Goal: Task Accomplishment & Management: Manage account settings

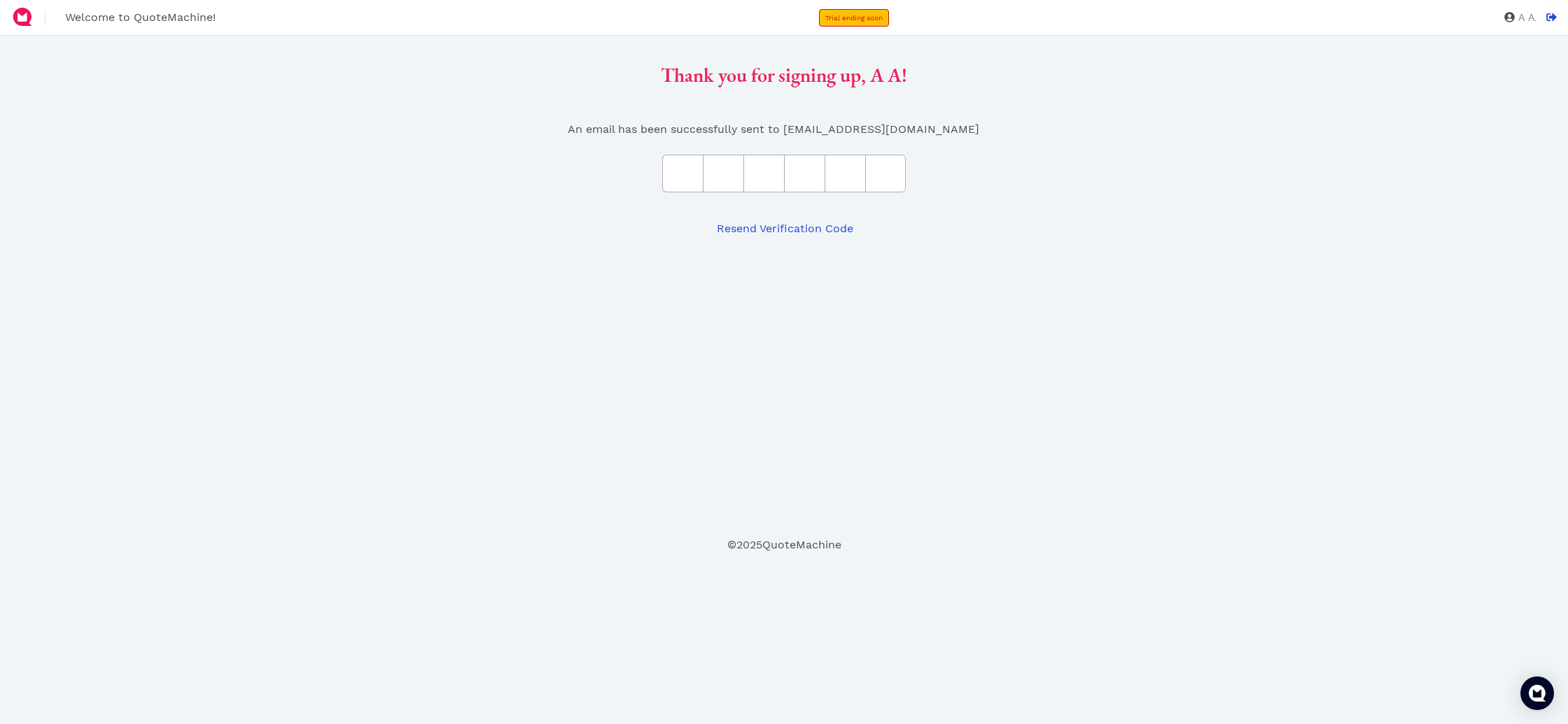
click at [697, 176] on input "text" at bounding box center [682, 173] width 41 height 37
click at [753, 227] on span "Resend Verification Code" at bounding box center [784, 228] width 139 height 13
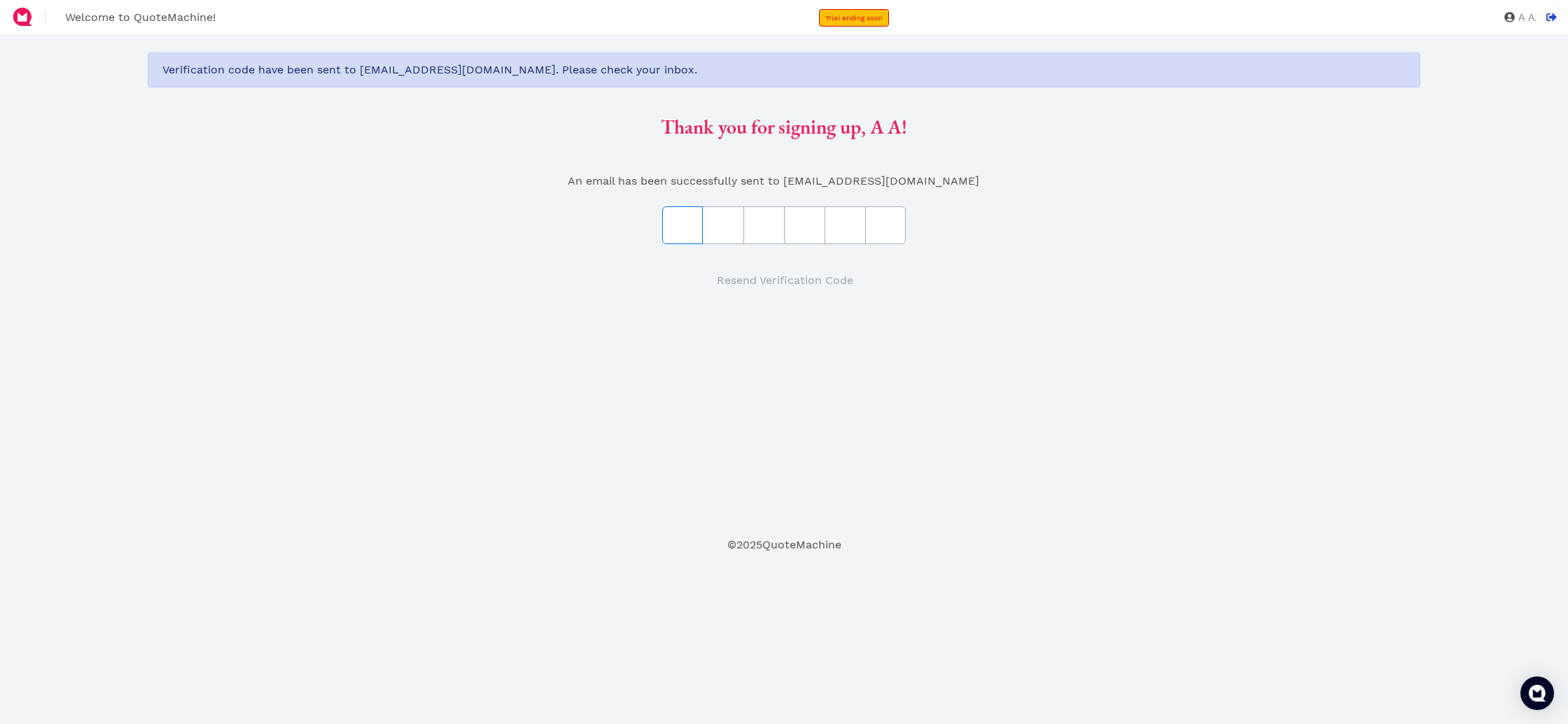
click at [686, 227] on input "text" at bounding box center [682, 225] width 41 height 37
paste input "DBD85C"
type input "D"
type input "B"
type input "D"
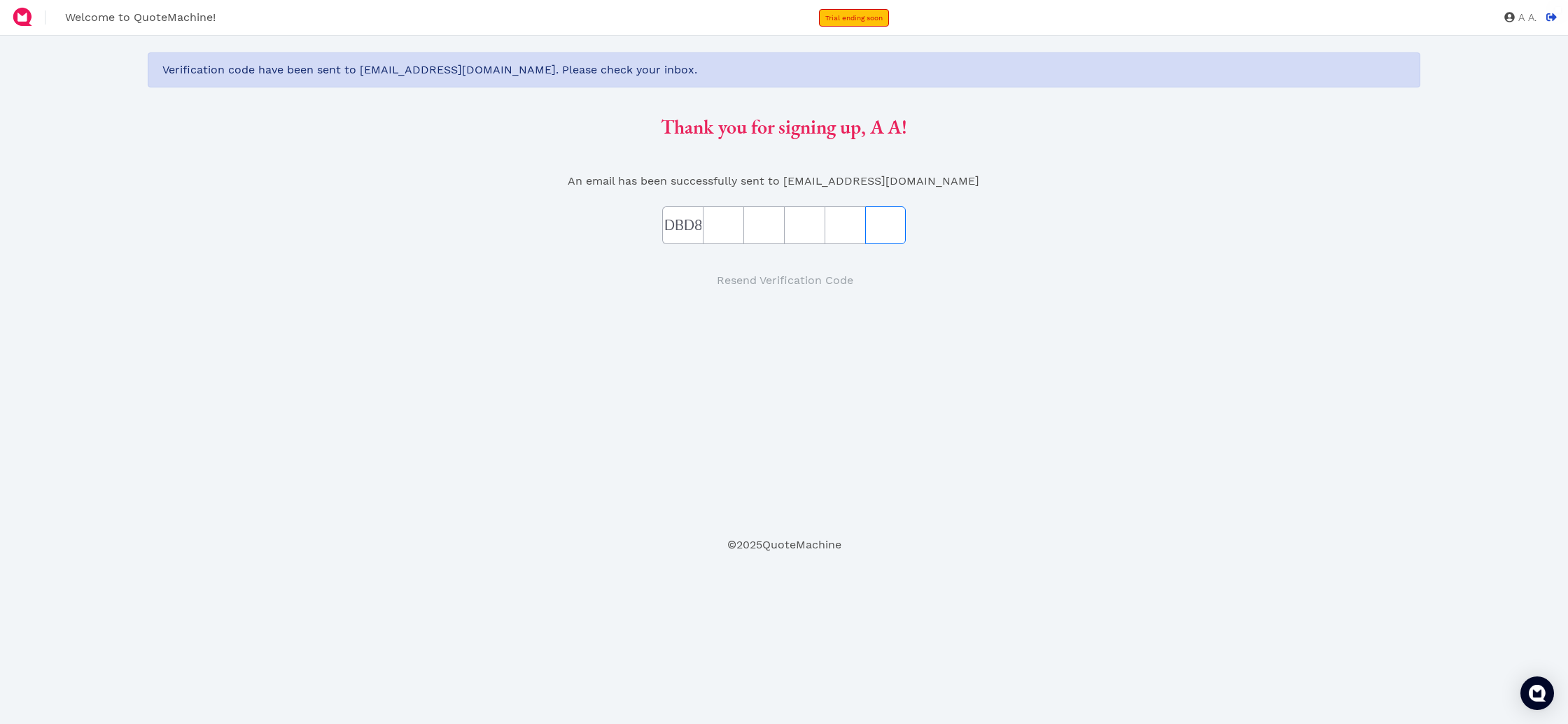
type input "8"
type input "5"
type input "C"
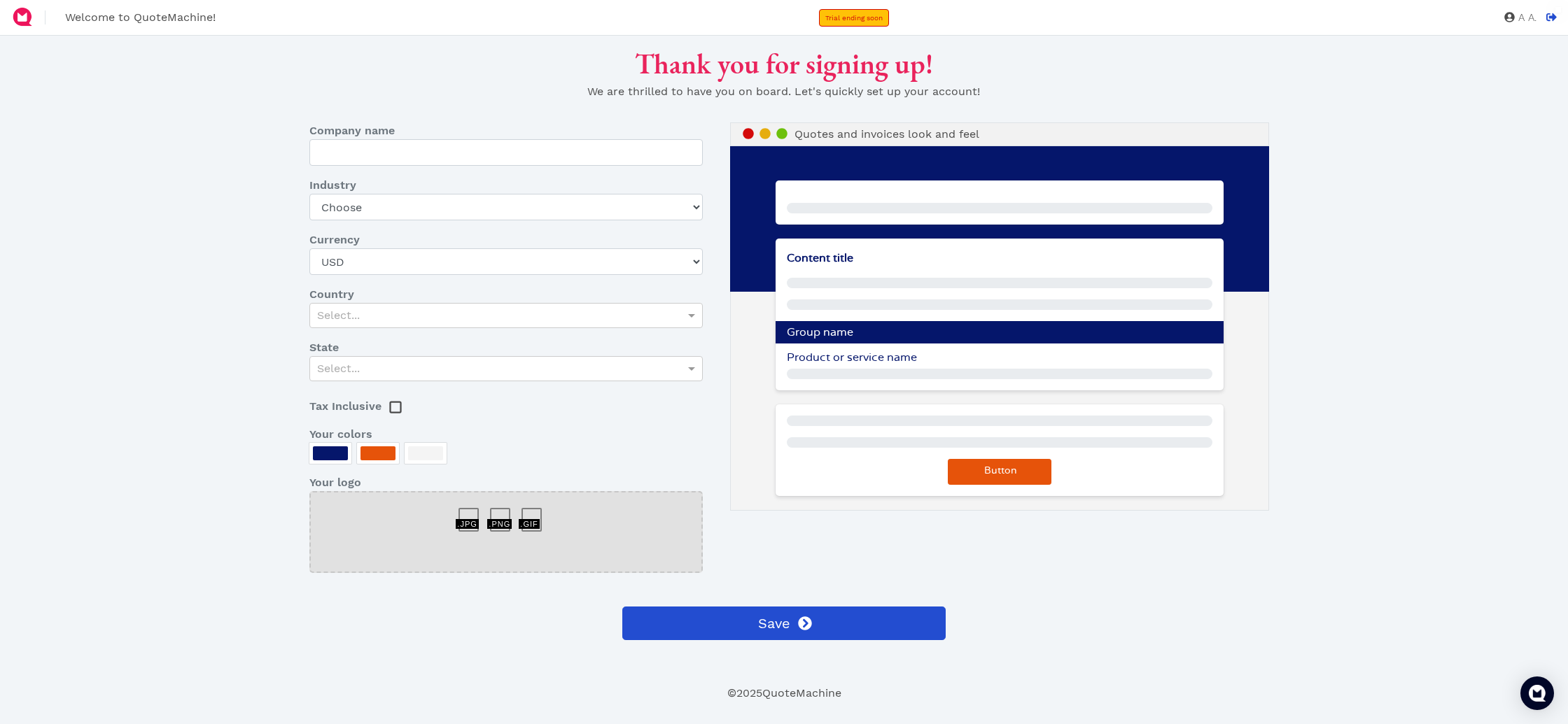
type input "Spectroom living and more GmbH"
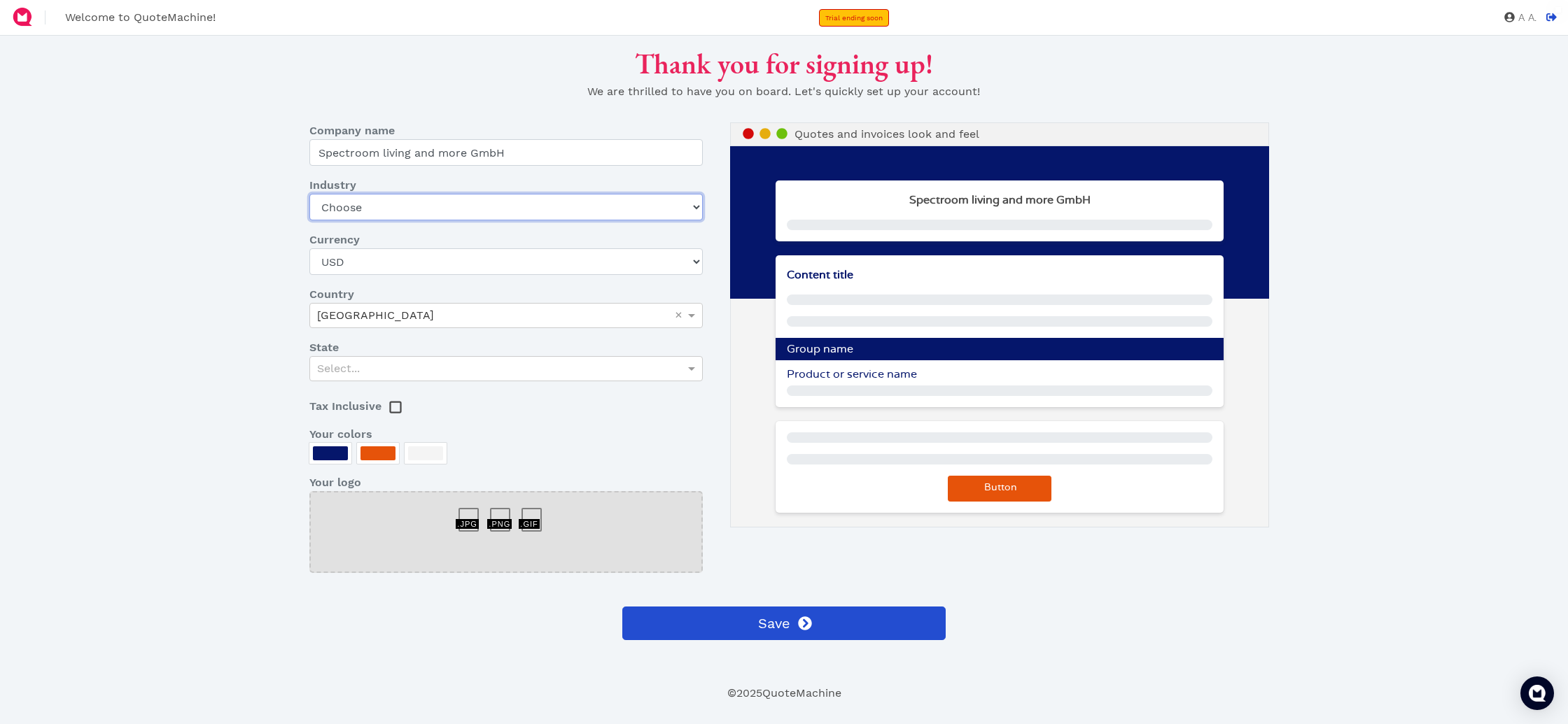
select select "home-design-furniture"
click option "Home design / Furniture" at bounding box center [0, 0] width 0 height 0
click at [309, 248] on select "USD CAD EUR GBP AUD MXN SGD ZAR AED AFN ALL AMD ANG AOA ARS AUD AWG AZN BAM BBD…" at bounding box center [506, 261] width 393 height 27
select select "CHF"
click at [451, 326] on div "[GEOGRAPHIC_DATA]" at bounding box center [506, 315] width 392 height 24
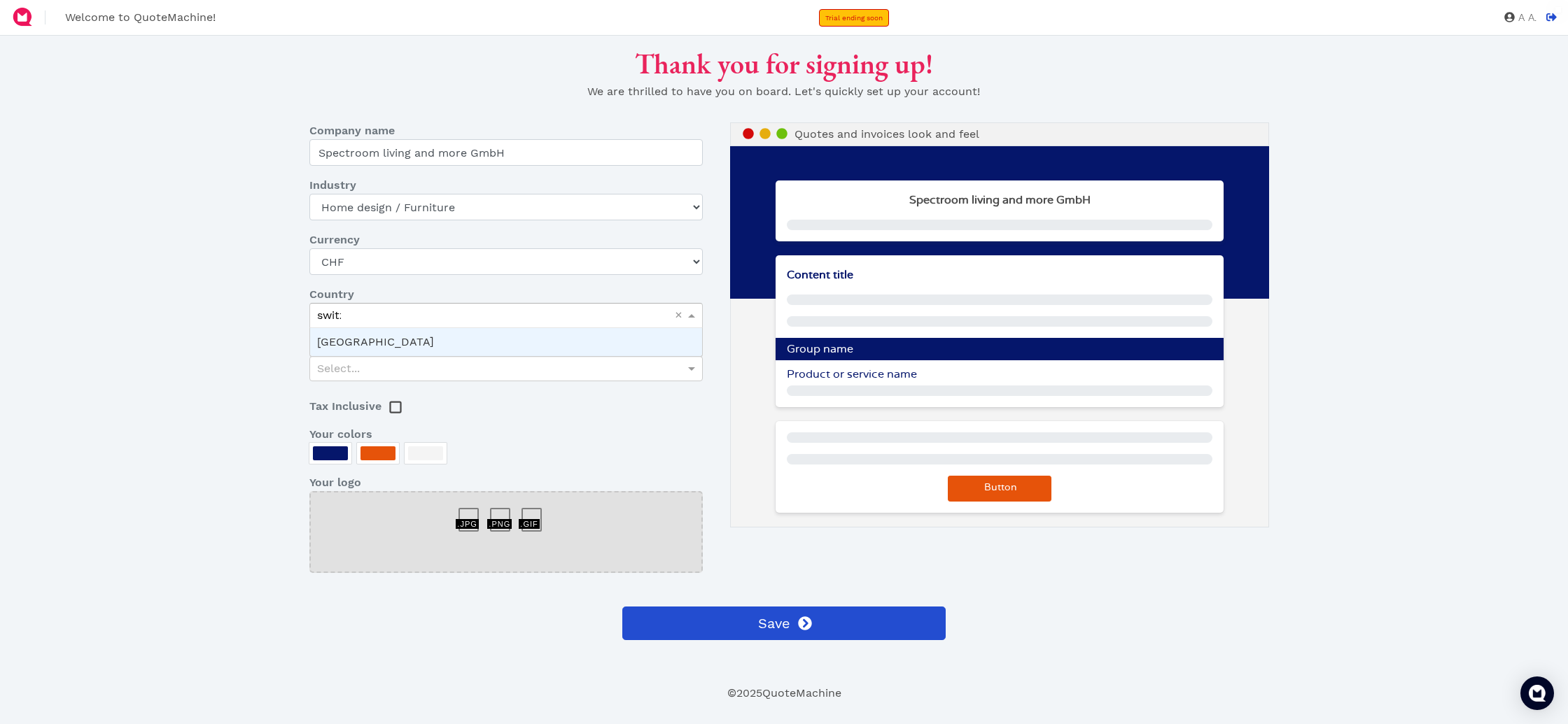
type input "[PERSON_NAME]"
click at [424, 364] on div "Select..." at bounding box center [506, 369] width 392 height 24
click at [422, 371] on div "Select..." at bounding box center [506, 369] width 392 height 24
type input "[GEOGRAPHIC_DATA]"
drag, startPoint x: 228, startPoint y: 374, endPoint x: 272, endPoint y: 396, distance: 49.2
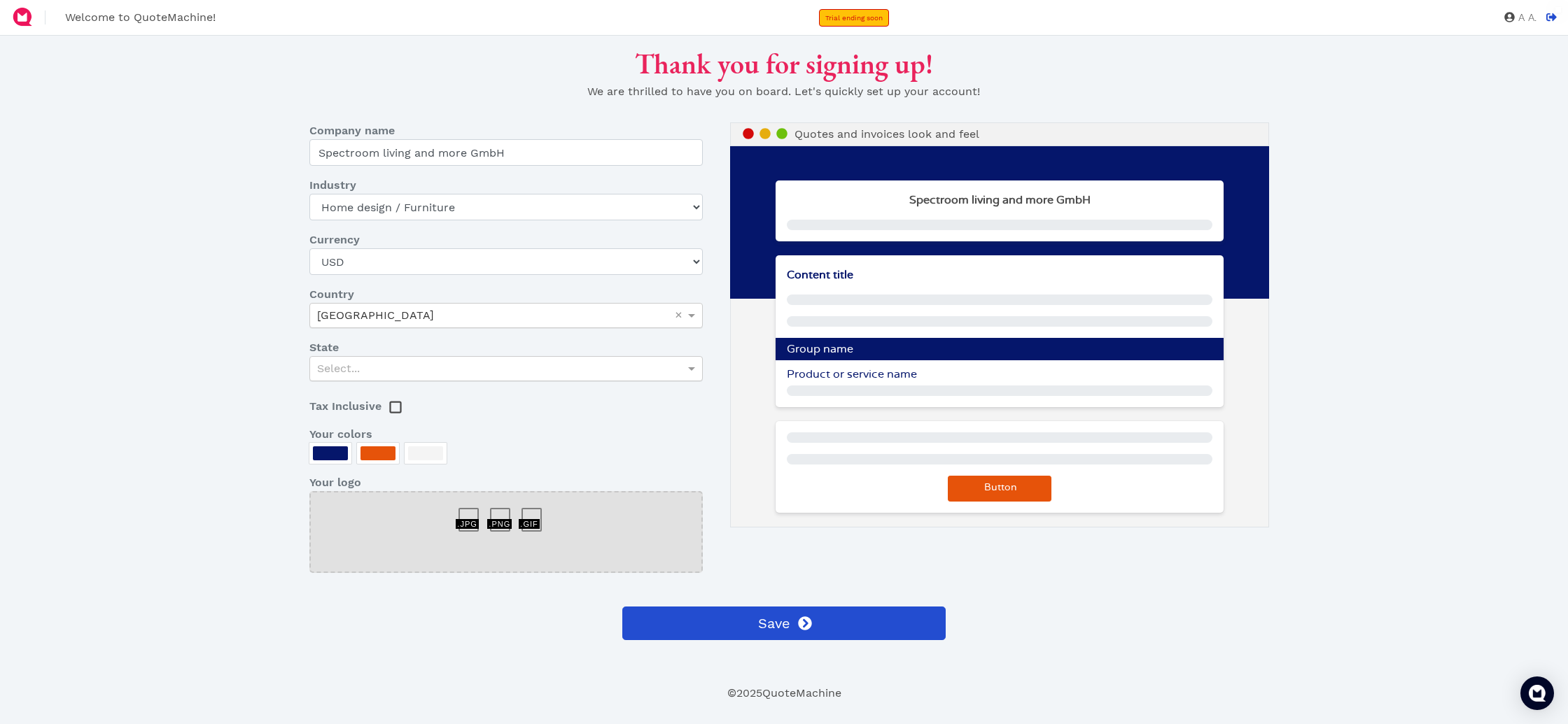
click at [228, 374] on div "Thank you for signing up! We are thrilled to have you on board. Let's quickly s…" at bounding box center [784, 366] width 1294 height 639
click at [393, 408] on rect at bounding box center [395, 408] width 10 height 10
click at [343, 456] on div at bounding box center [330, 453] width 35 height 14
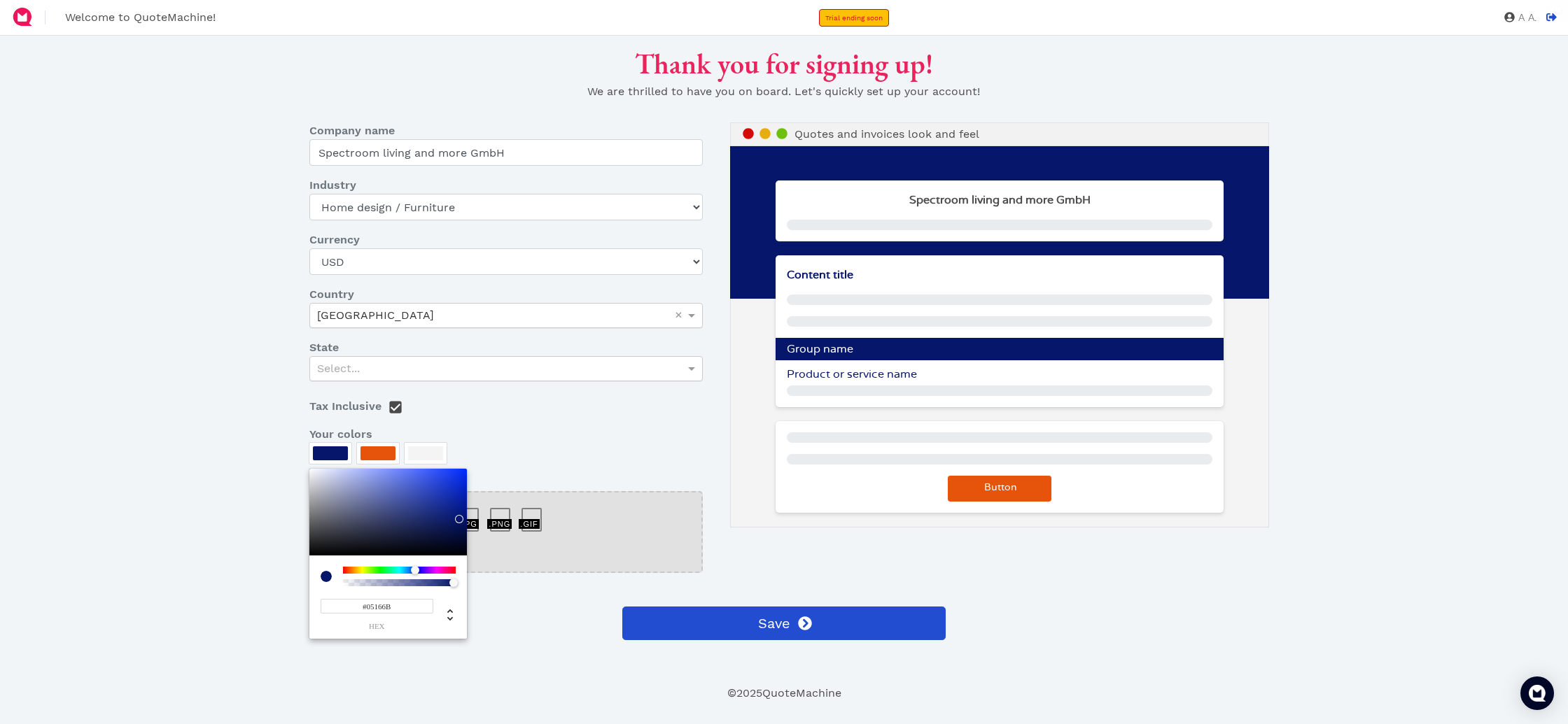
click at [639, 418] on div at bounding box center [784, 362] width 1568 height 724
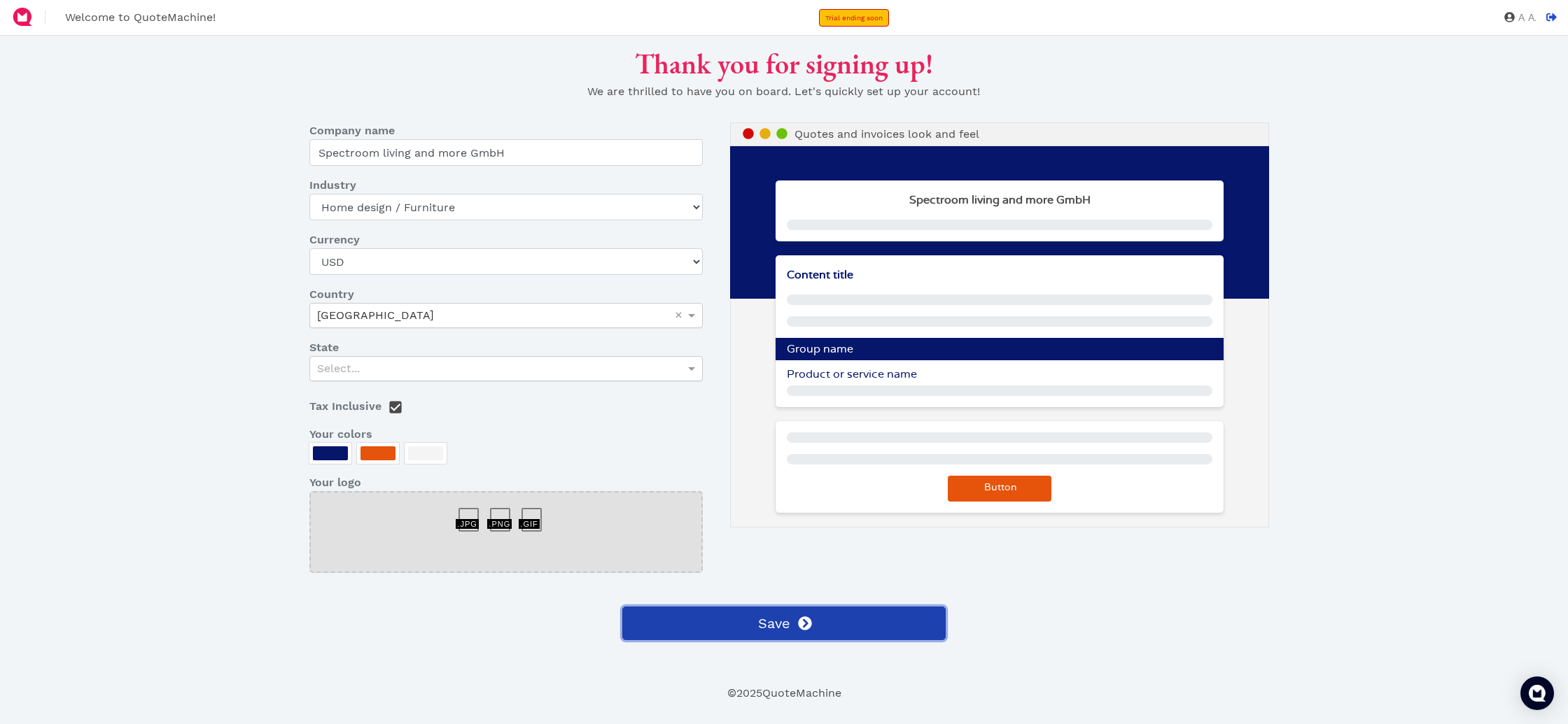
click at [757, 620] on span "Save" at bounding box center [772, 624] width 34 height 21
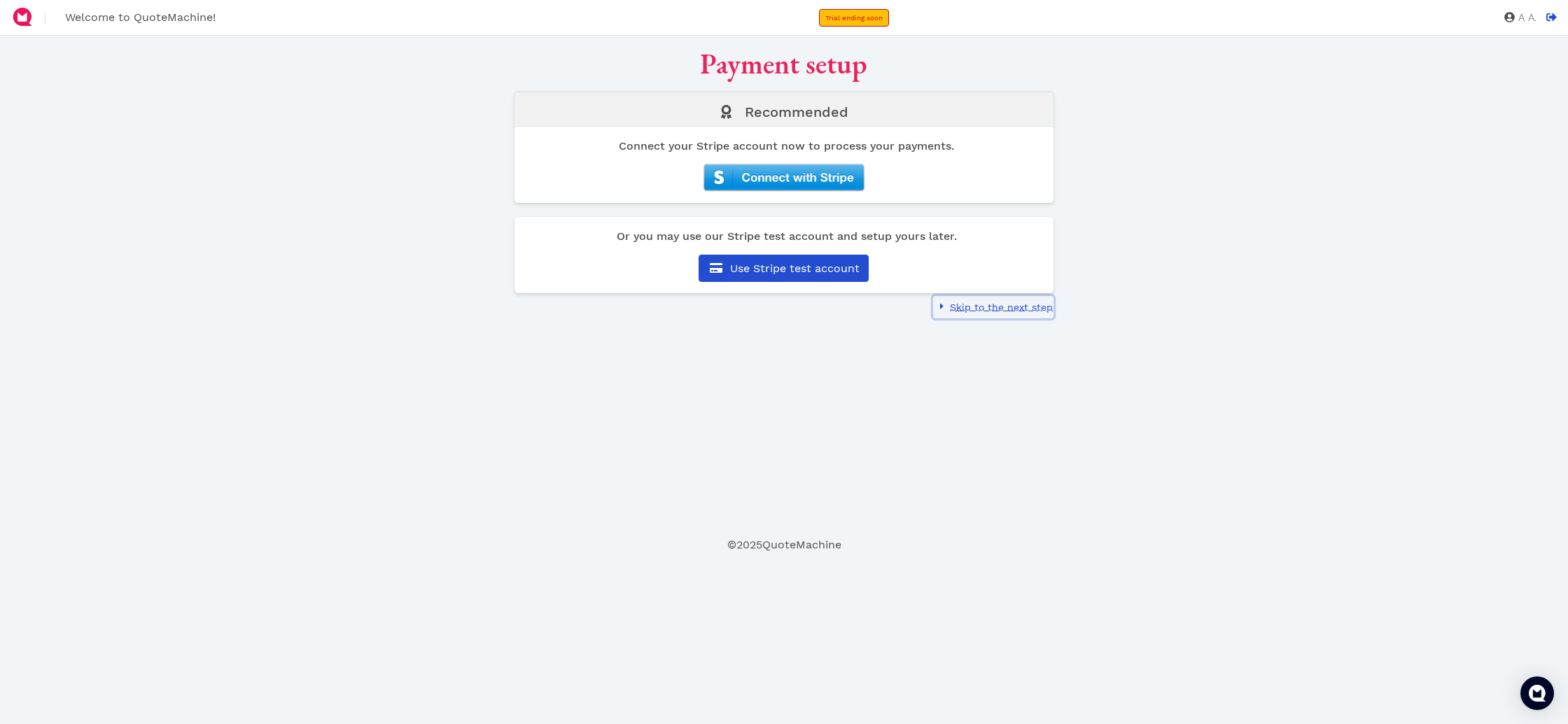
click at [987, 312] on span "Skip to the next step" at bounding box center [1001, 307] width 105 height 11
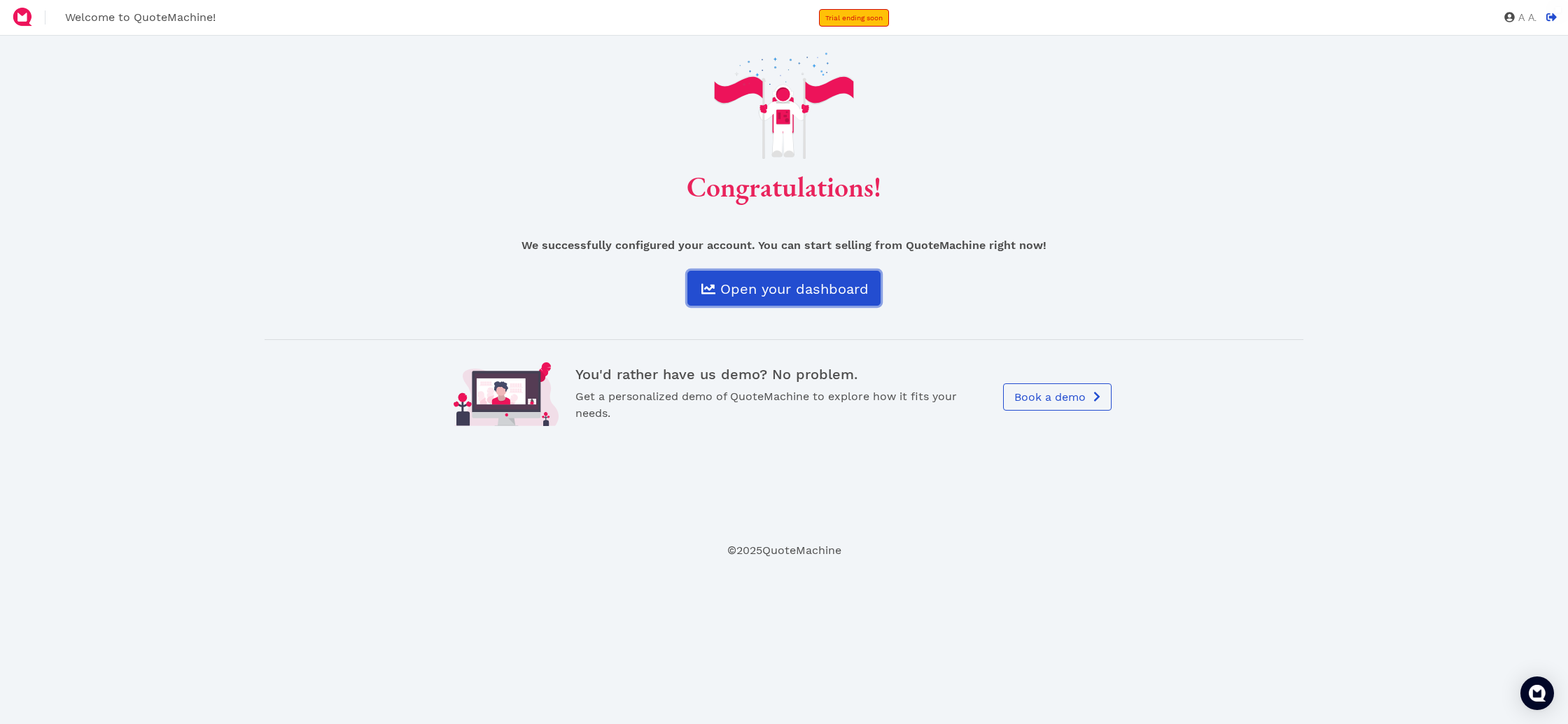
click at [791, 289] on span "Open your dashboard" at bounding box center [793, 288] width 151 height 17
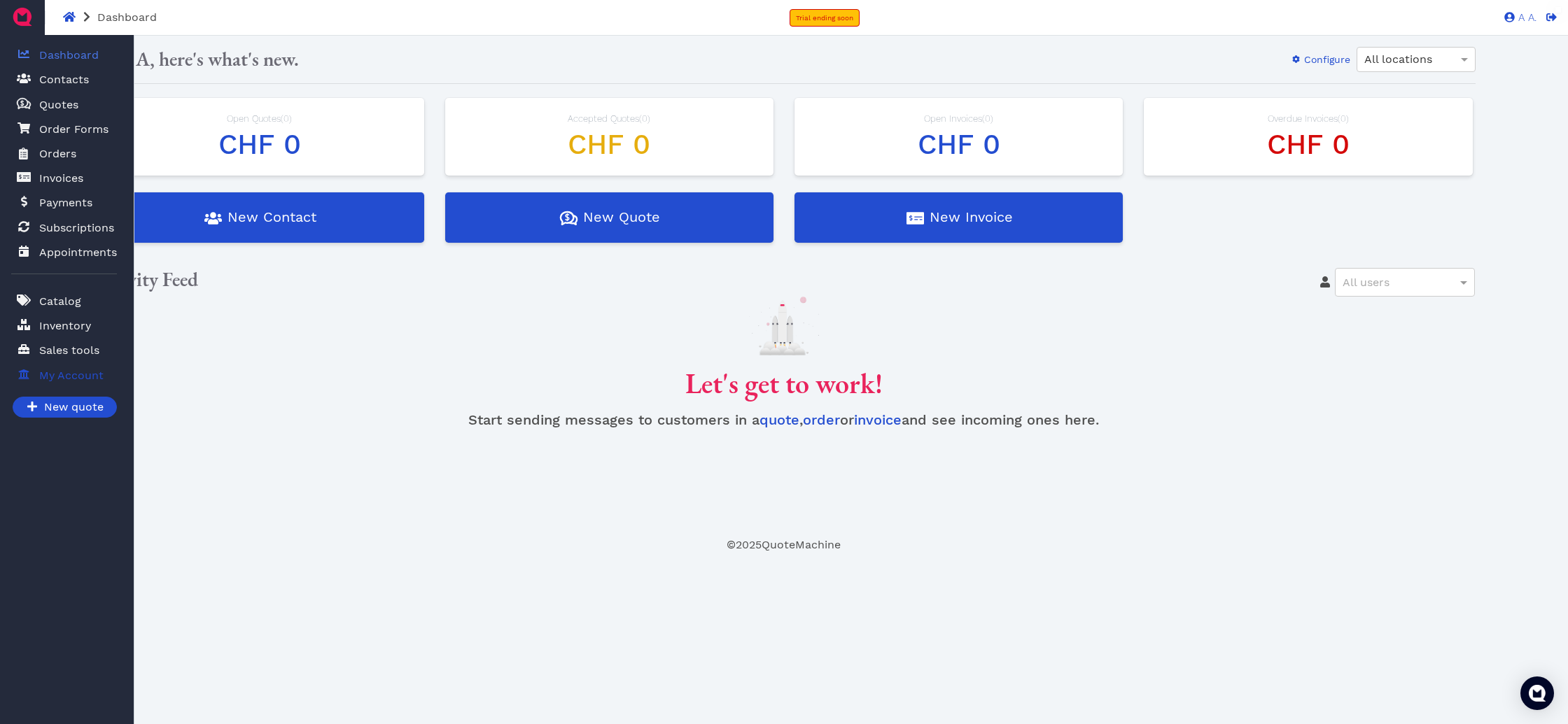
click at [51, 376] on span "My Account" at bounding box center [71, 376] width 64 height 17
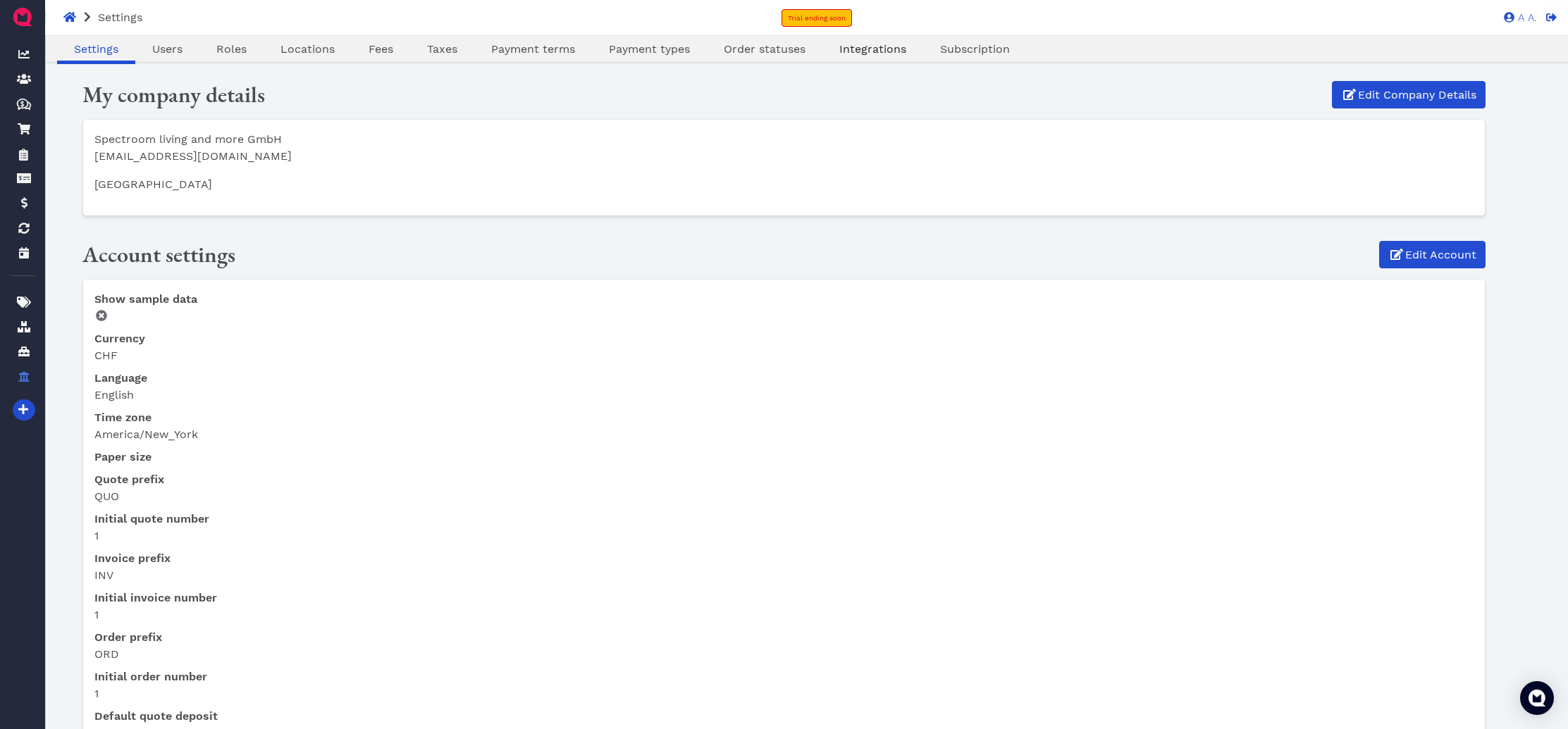
click at [863, 51] on span "Integrations" at bounding box center [873, 48] width 67 height 13
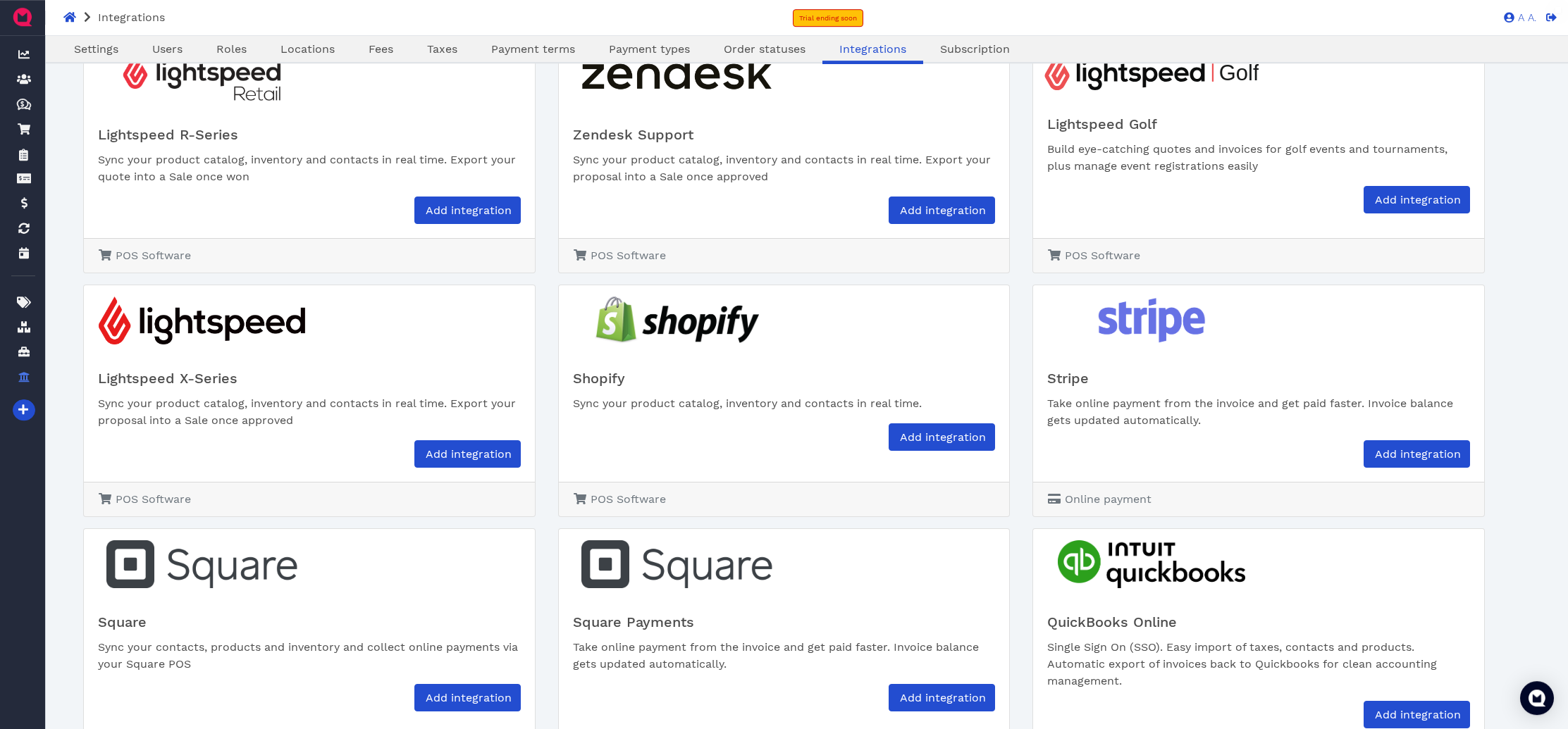
scroll to position [181, 0]
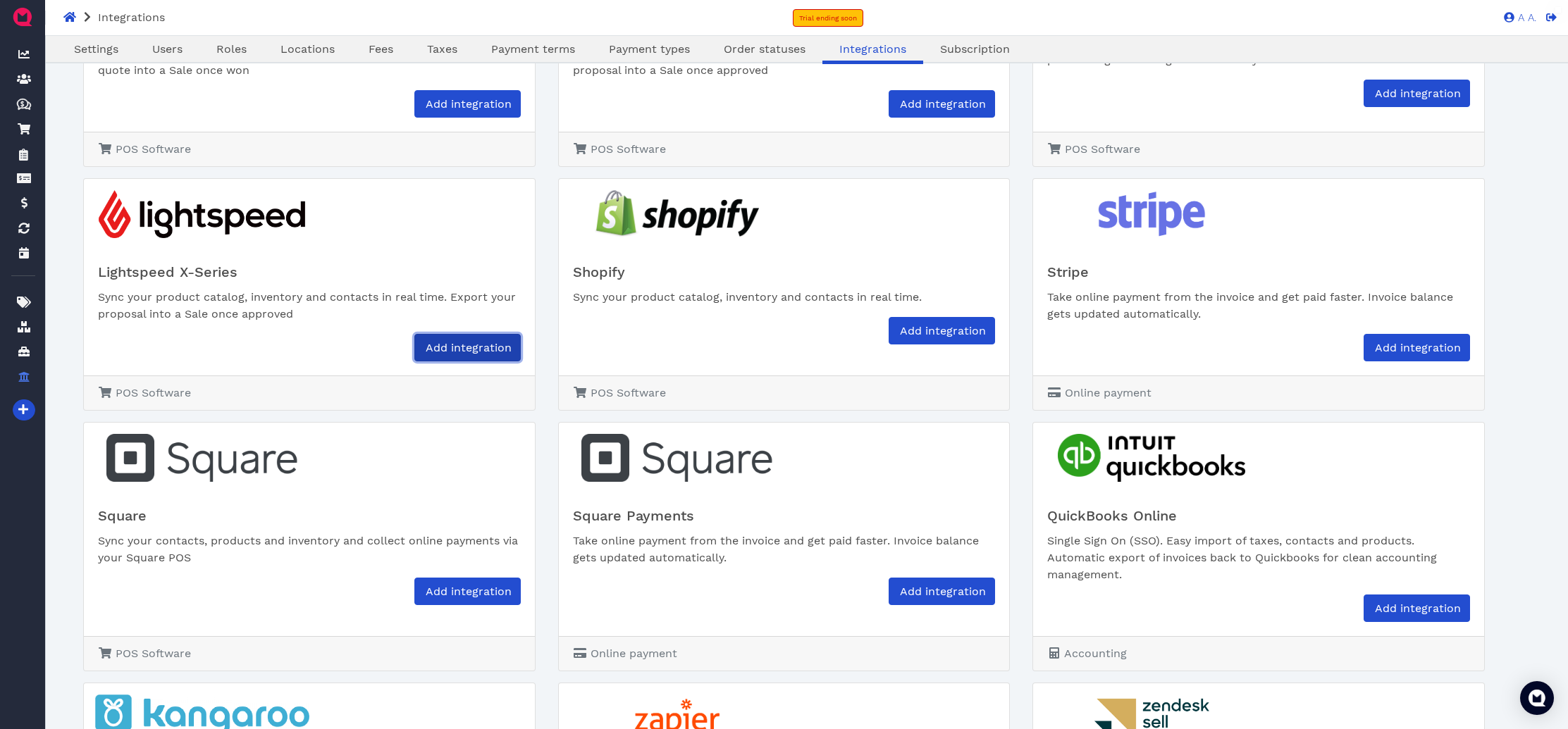
click at [451, 344] on span "Add integration" at bounding box center [468, 347] width 88 height 13
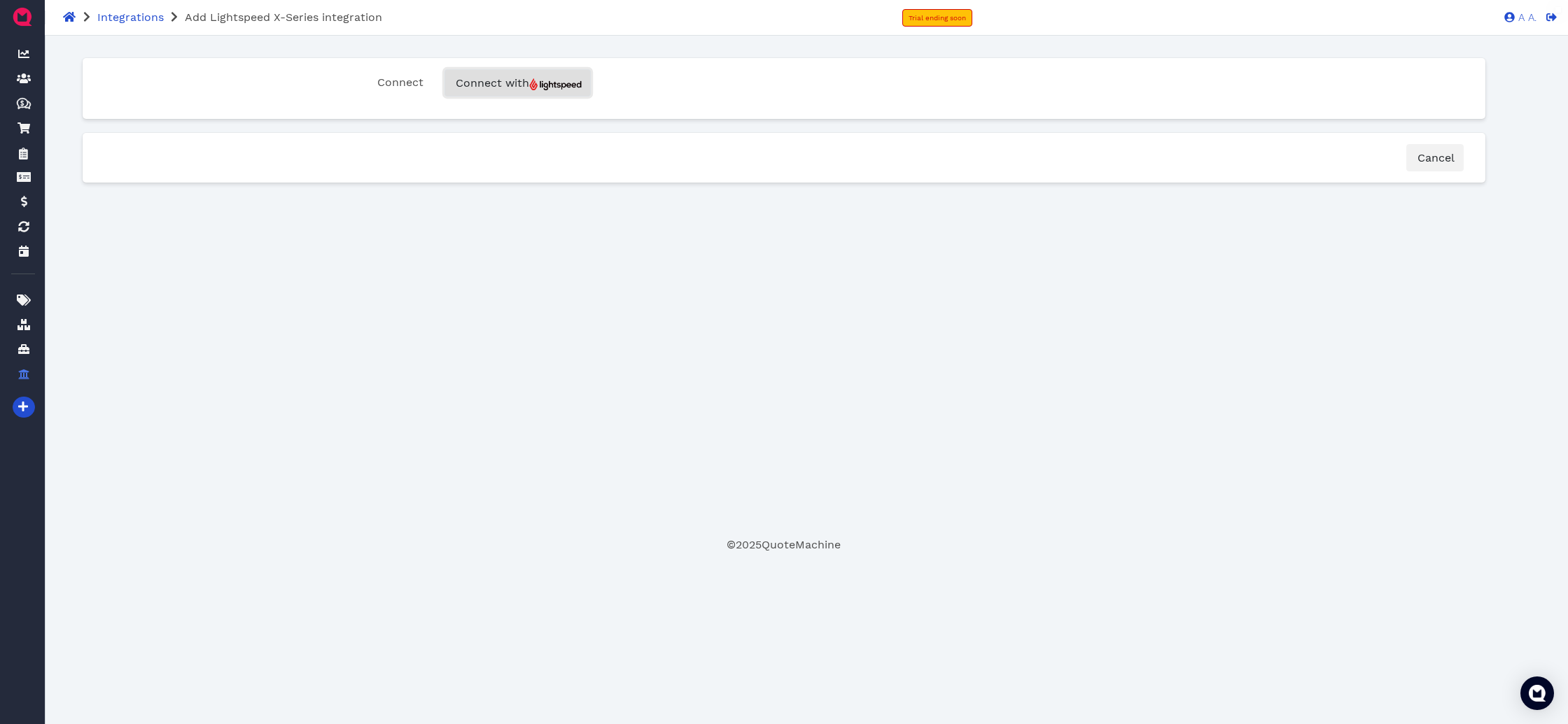
click at [551, 88] on img "button" at bounding box center [555, 85] width 52 height 12
click at [534, 82] on img "button" at bounding box center [555, 85] width 52 height 12
click at [567, 78] on span "Connect with" at bounding box center [517, 83] width 128 height 13
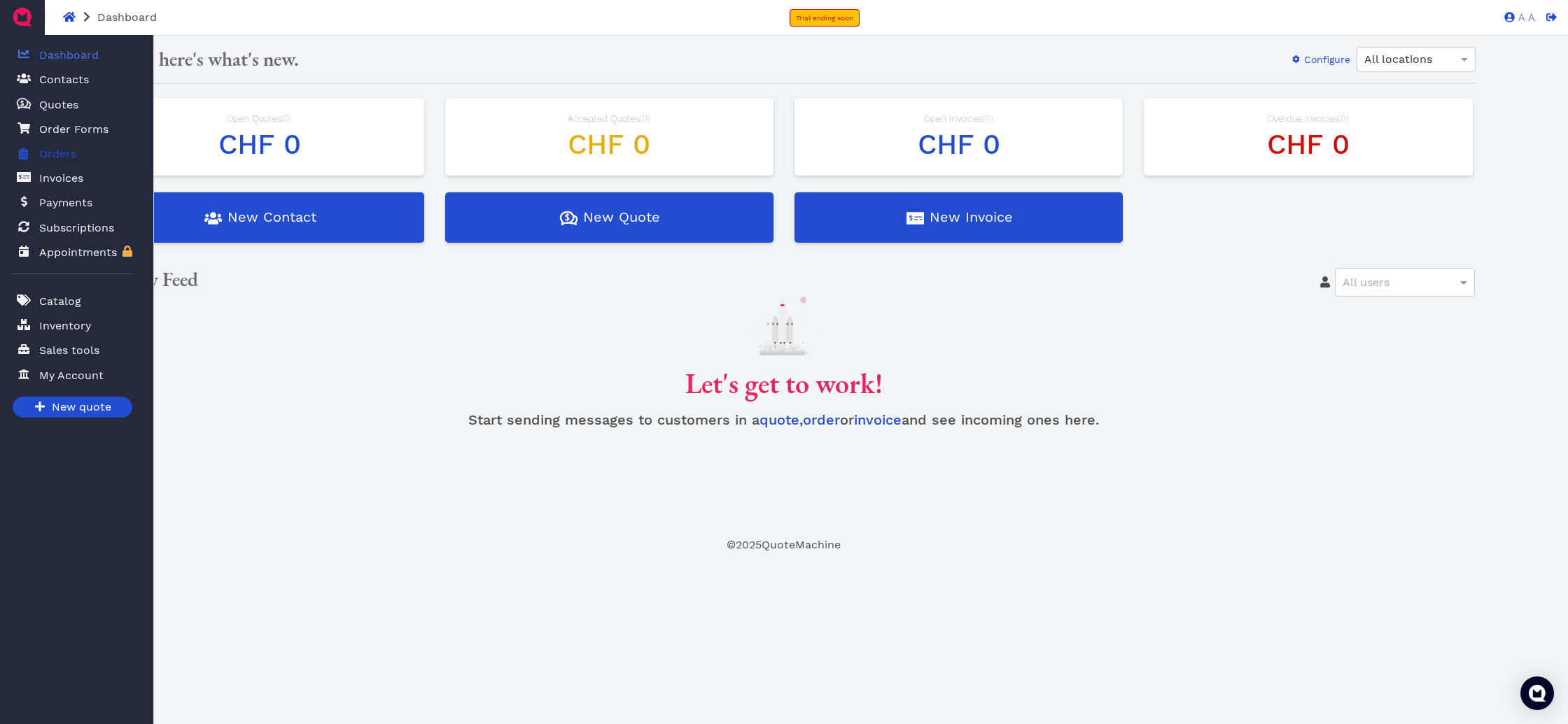
click at [34, 155] on span "Orders" at bounding box center [55, 153] width 43 height 18
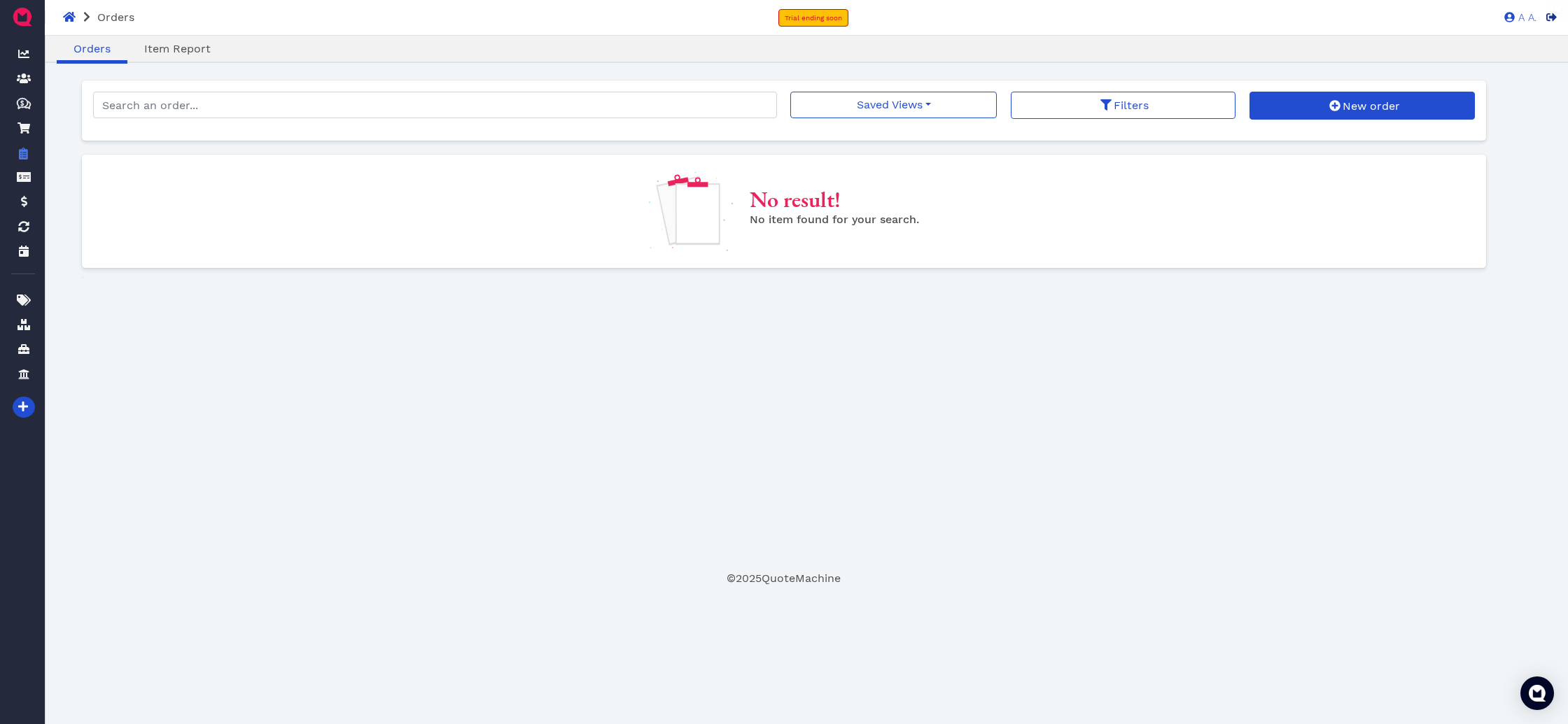
click at [1556, 19] on icon at bounding box center [1551, 17] width 10 height 8
